Goal: Information Seeking & Learning: Stay updated

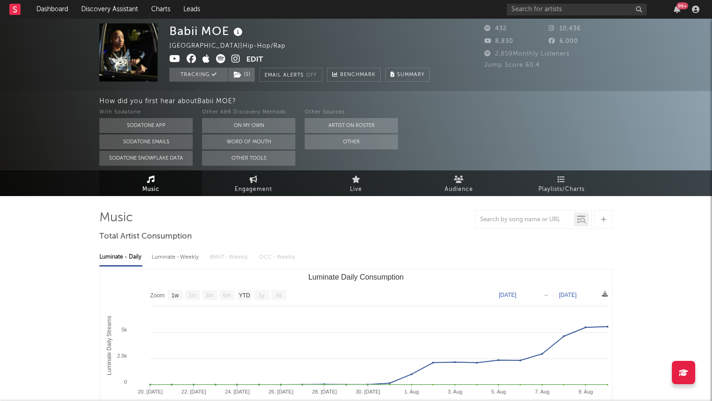
select select "1w"
click at [160, 8] on link "Charts" at bounding box center [161, 9] width 32 height 19
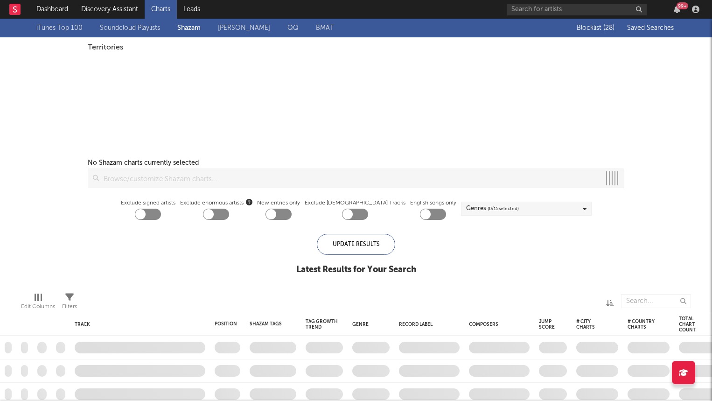
checkbox input "true"
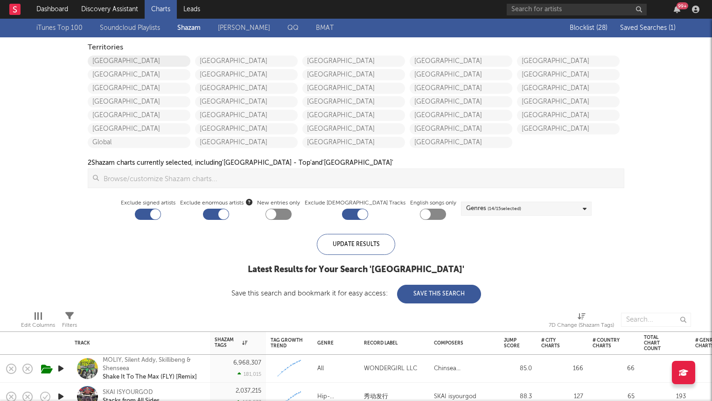
click at [142, 61] on link "[GEOGRAPHIC_DATA]" at bounding box center [139, 61] width 103 height 11
